Goal: Find contact information: Find contact information

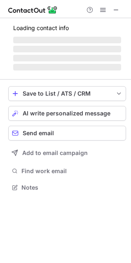
scroll to position [187, 131]
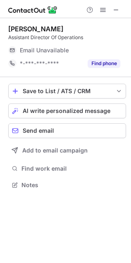
scroll to position [179, 131]
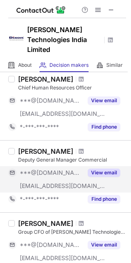
scroll to position [41, 0]
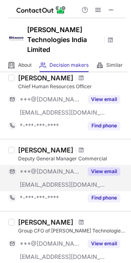
click at [115, 168] on button "View email" at bounding box center [104, 172] width 33 height 8
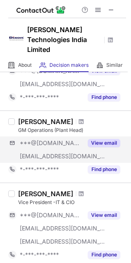
scroll to position [276, 0]
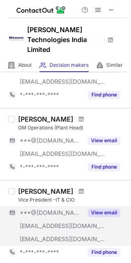
click at [107, 209] on button "View email" at bounding box center [104, 213] width 33 height 8
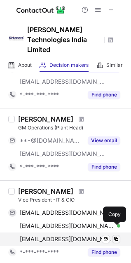
click at [116, 236] on span at bounding box center [116, 239] width 7 height 7
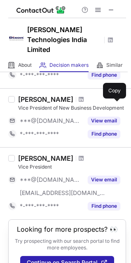
scroll to position [601, 0]
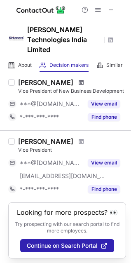
click at [84, 79] on span at bounding box center [81, 82] width 5 height 7
click at [79, 138] on span at bounding box center [81, 141] width 5 height 7
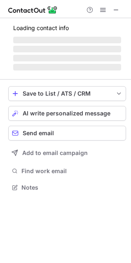
scroll to position [187, 131]
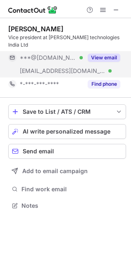
click at [116, 54] on button "View email" at bounding box center [104, 58] width 33 height 8
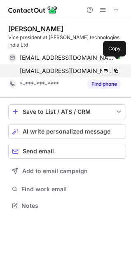
click at [115, 68] on span at bounding box center [116, 71] width 7 height 7
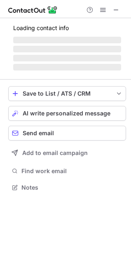
scroll to position [179, 131]
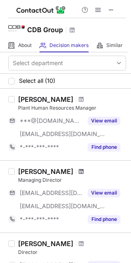
click at [79, 171] on span at bounding box center [81, 171] width 5 height 7
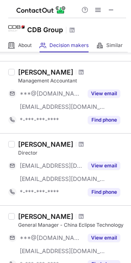
scroll to position [578, 0]
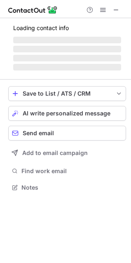
scroll to position [179, 131]
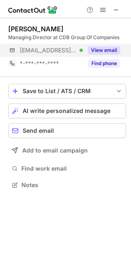
click at [120, 51] on div "***@cdb.co.nz Verified View email" at bounding box center [67, 50] width 118 height 13
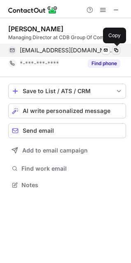
click at [117, 51] on span at bounding box center [116, 50] width 7 height 7
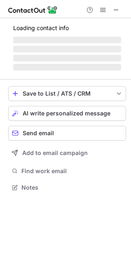
scroll to position [187, 131]
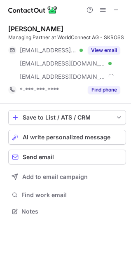
scroll to position [206, 131]
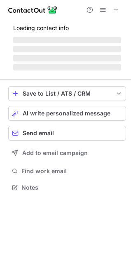
scroll to position [200, 131]
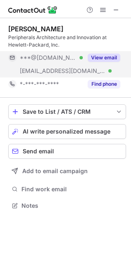
click at [104, 58] on button "View email" at bounding box center [104, 58] width 33 height 8
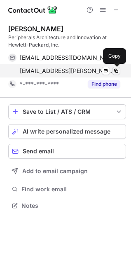
click at [120, 71] on button at bounding box center [116, 71] width 8 height 8
